Goal: Transaction & Acquisition: Purchase product/service

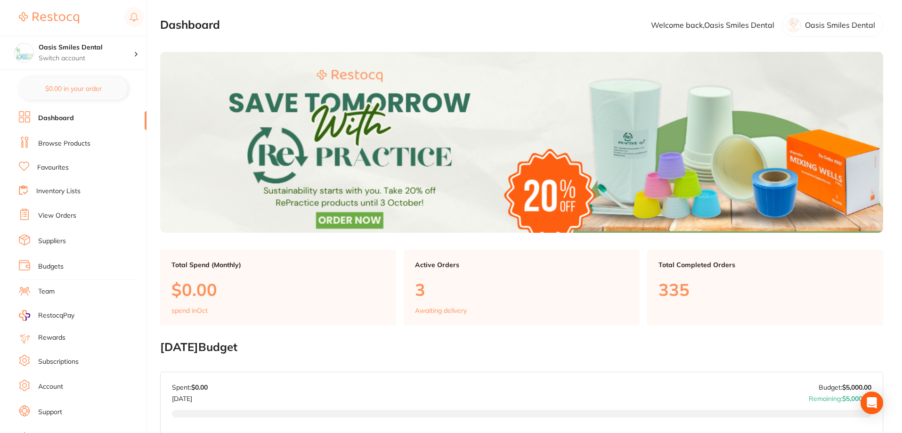
click at [56, 143] on link "Browse Products" at bounding box center [64, 143] width 52 height 9
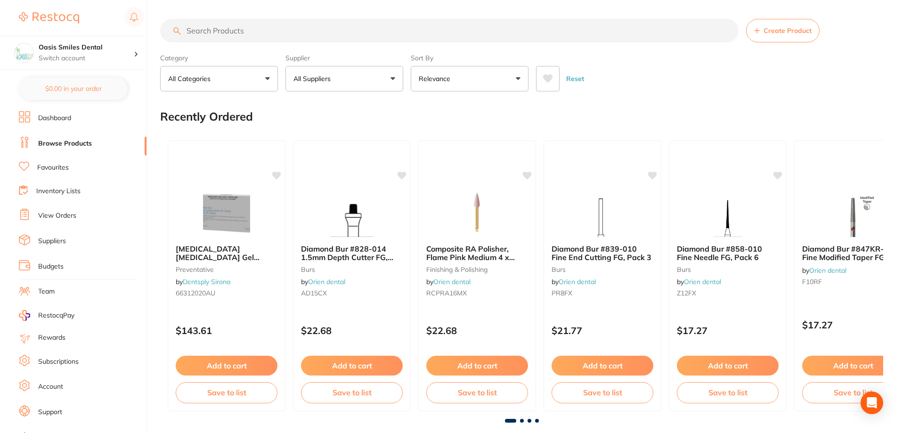
click at [230, 29] on input "search" at bounding box center [449, 31] width 578 height 24
click at [328, 33] on input "search" at bounding box center [449, 31] width 578 height 24
type input "gaenial injectable"
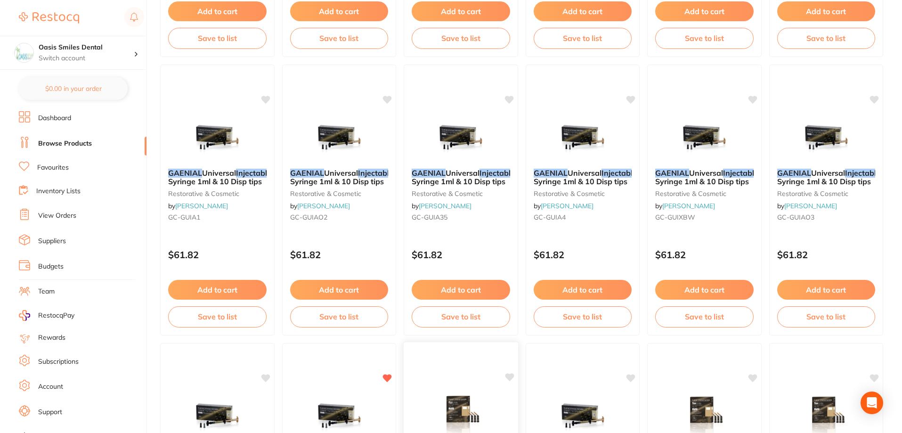
scroll to position [447, 0]
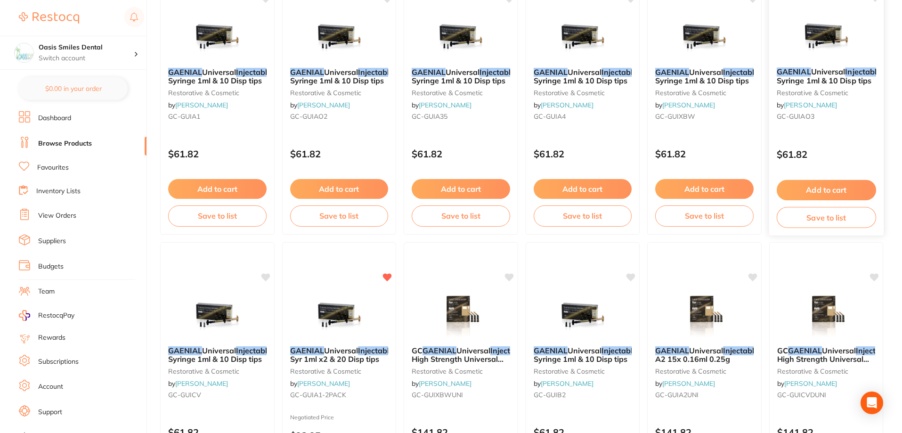
click at [844, 75] on span "AO3 Syringe 1ml & 10 Disp tips" at bounding box center [836, 76] width 121 height 18
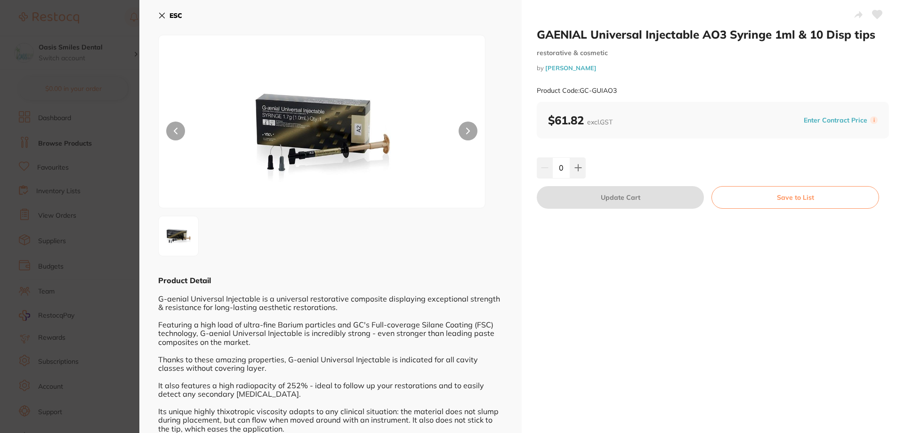
click at [468, 131] on icon at bounding box center [468, 131] width 3 height 6
click at [160, 16] on icon at bounding box center [162, 16] width 8 height 8
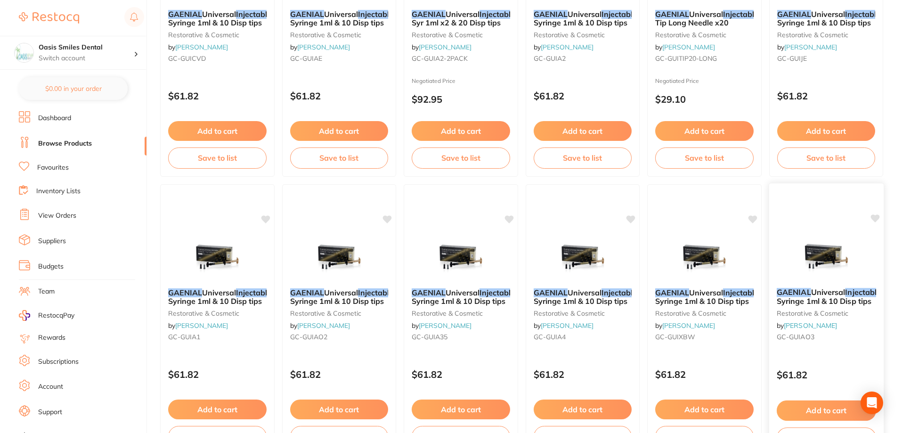
scroll to position [294, 0]
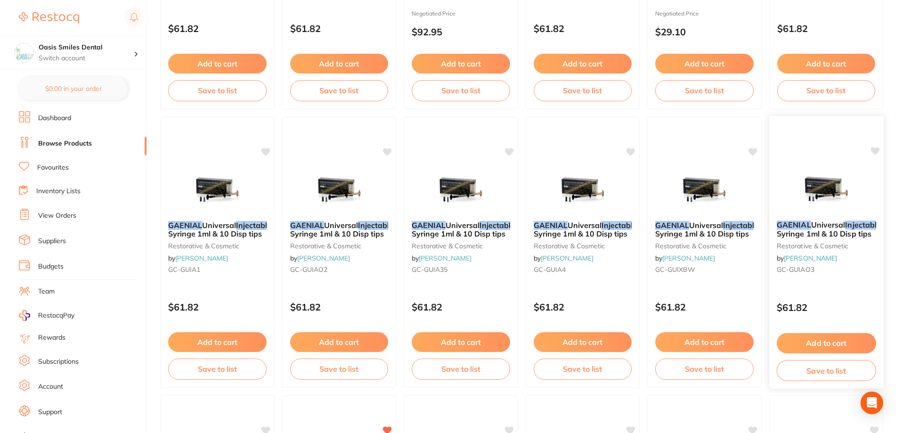
click at [824, 238] on div "GAENIAL Universal Injectable AO3 Syringe 1ml & 10 Disp tips restorative & cosme…" at bounding box center [826, 249] width 114 height 72
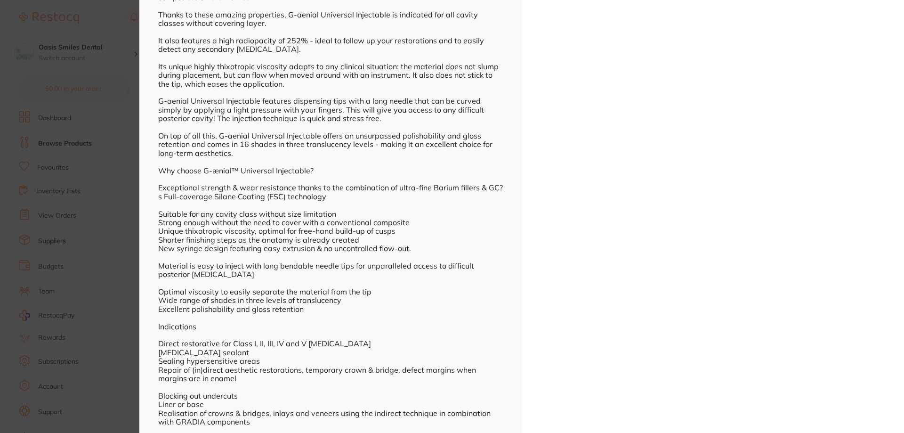
scroll to position [378, 0]
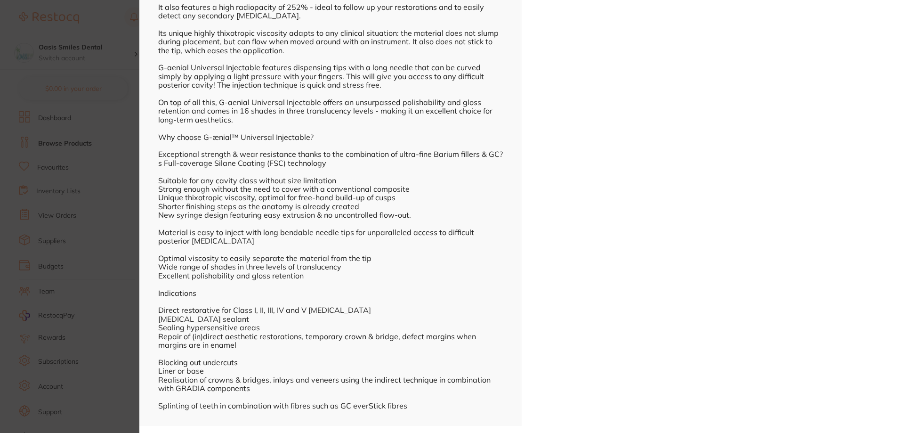
click at [89, 105] on section "GAENIAL Universal Injectable AO3 Syringe 1ml & 10 Disp tips restorative & cosme…" at bounding box center [452, 216] width 904 height 433
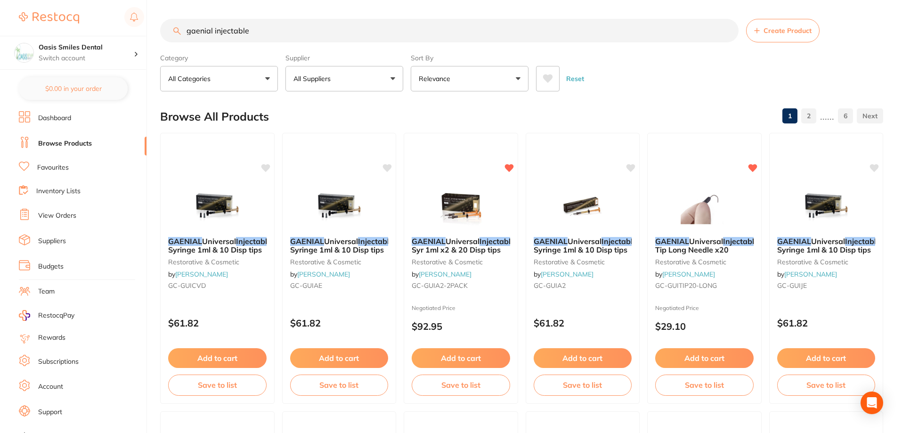
click at [79, 116] on li "Dashboard" at bounding box center [83, 118] width 128 height 14
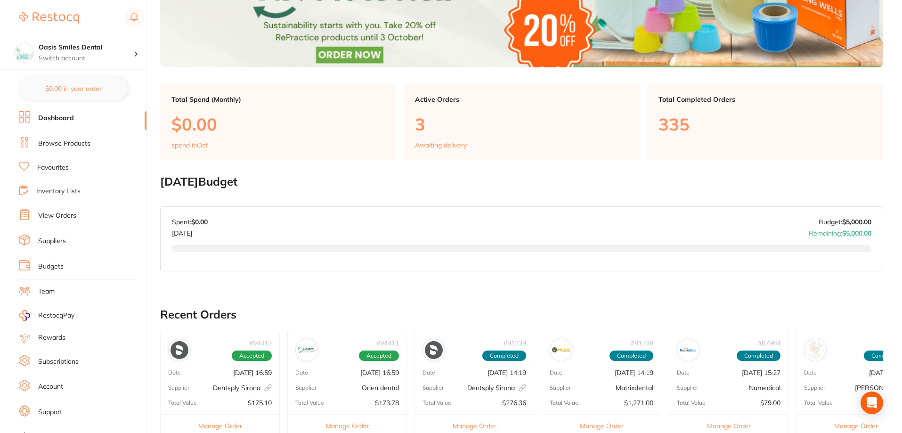
scroll to position [165, 0]
